Goal: Transaction & Acquisition: Purchase product/service

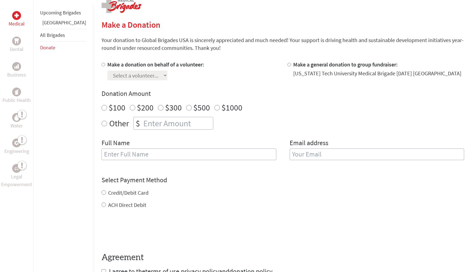
scroll to position [116, 0]
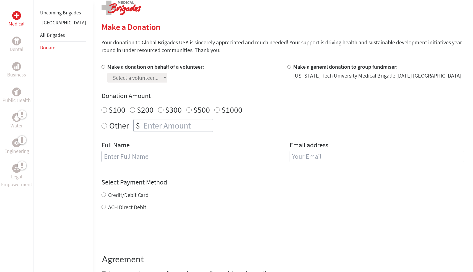
radio input "true"
click at [147, 125] on input "number" at bounding box center [177, 125] width 71 height 12
type input "2"
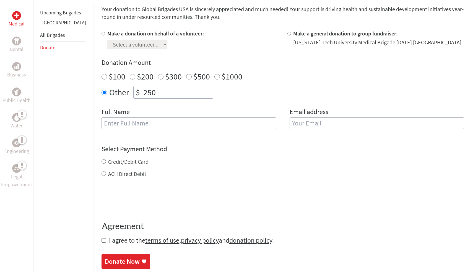
scroll to position [158, 0]
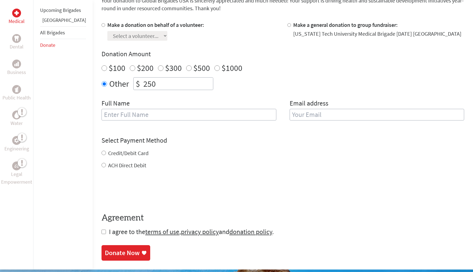
type input "250"
click at [128, 113] on input "text" at bounding box center [189, 115] width 175 height 12
type input "[PERSON_NAME]"
click at [297, 115] on input "email" at bounding box center [377, 115] width 175 height 12
type input "[EMAIL_ADDRESS][DOMAIN_NAME]"
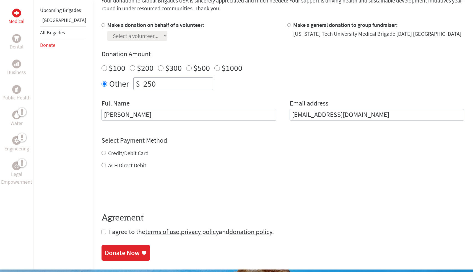
click at [102, 153] on div "Credit/Debit Card ACH Direct Debit" at bounding box center [283, 159] width 363 height 20
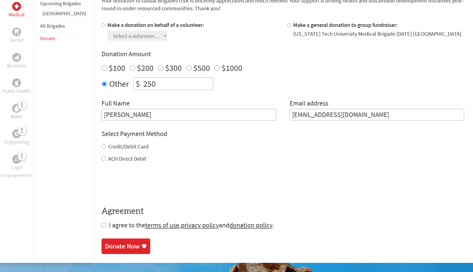
click at [102, 146] on input "Credit/Debit Card" at bounding box center [104, 146] width 4 height 4
radio input "true"
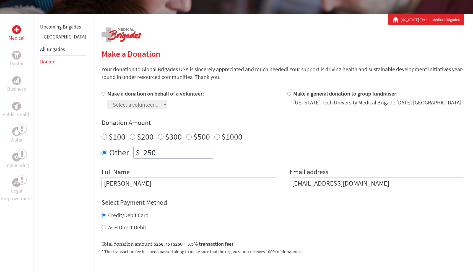
scroll to position [89, 0]
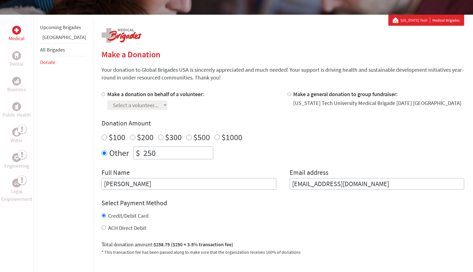
click at [102, 94] on input "Make a donation on behalf of a volunteer:" at bounding box center [104, 94] width 4 height 4
radio input "true"
click at [162, 105] on select "Select a volunteer... [PERSON_NAME] [PERSON_NAME] [PERSON_NAME] [PERSON_NAME] […" at bounding box center [137, 105] width 60 height 10
select select "CB4F6D49-81D9-11EF-BF8B-42010A8A0043"
click at [107, 100] on select "Select a volunteer... [PERSON_NAME] [PERSON_NAME] [PERSON_NAME] [PERSON_NAME] […" at bounding box center [137, 105] width 60 height 10
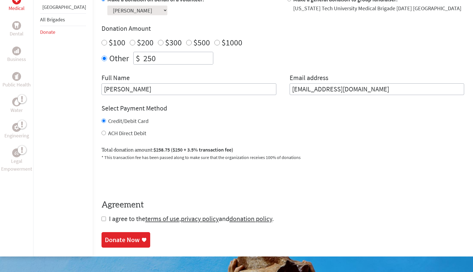
scroll to position [187, 0]
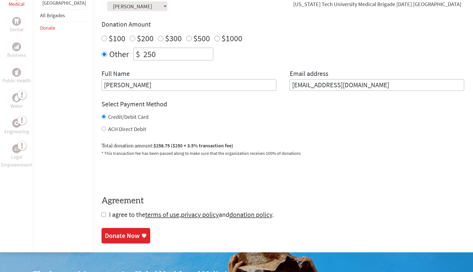
click at [102, 214] on input "checkbox" at bounding box center [104, 214] width 4 height 4
checkbox input "true"
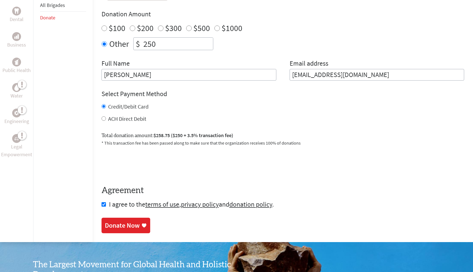
scroll to position [201, 0]
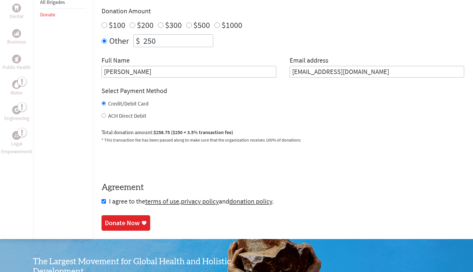
click at [141, 223] on icon at bounding box center [144, 223] width 6 height 6
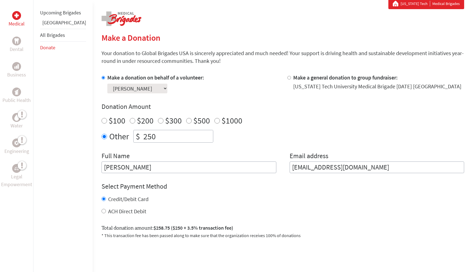
scroll to position [120, 0]
